Goal: Task Accomplishment & Management: Use online tool/utility

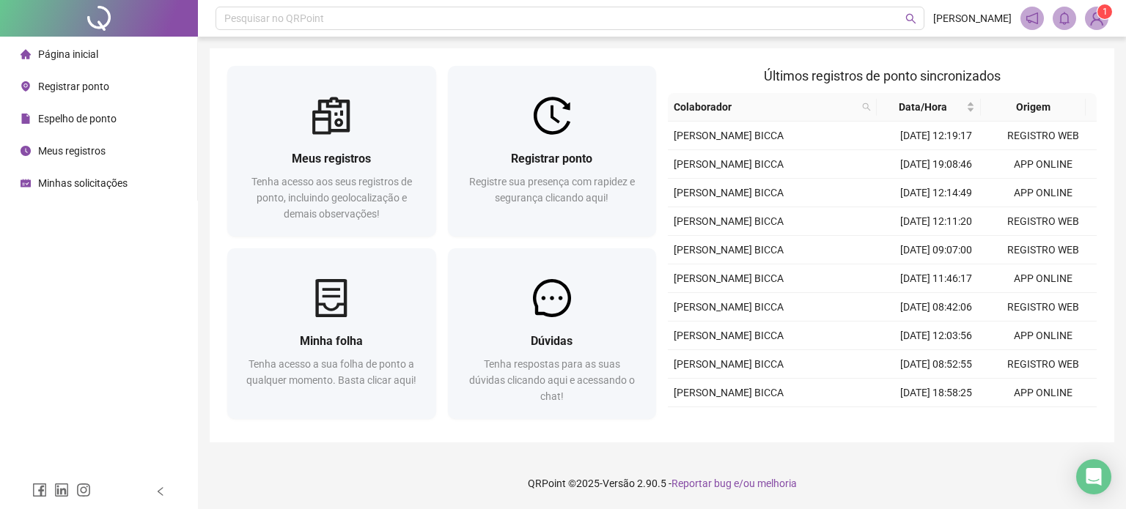
click at [94, 92] on span "Registrar ponto" at bounding box center [73, 87] width 71 height 12
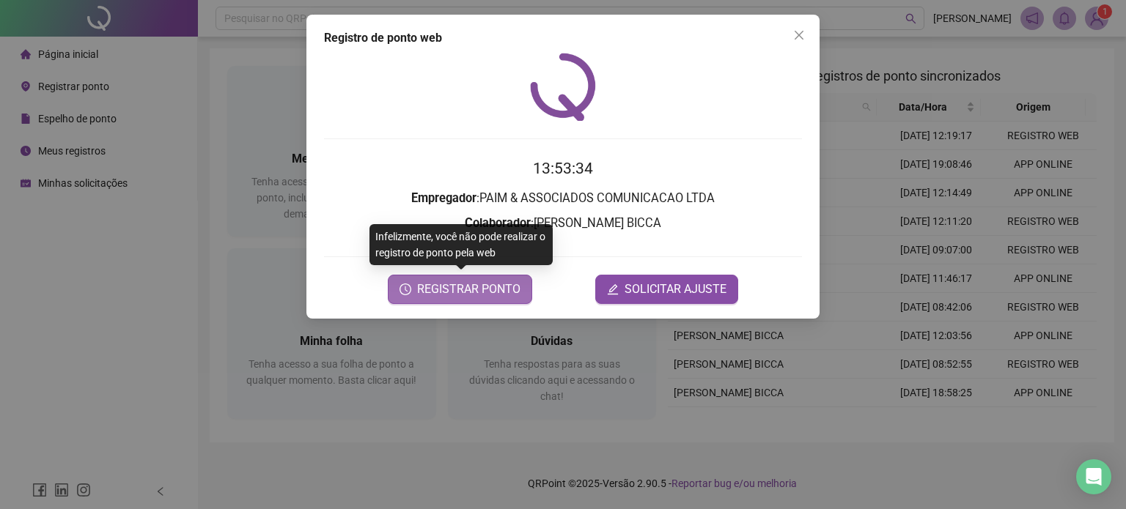
click at [476, 292] on span "REGISTRAR PONTO" at bounding box center [468, 290] width 103 height 18
